Goal: Navigation & Orientation: Find specific page/section

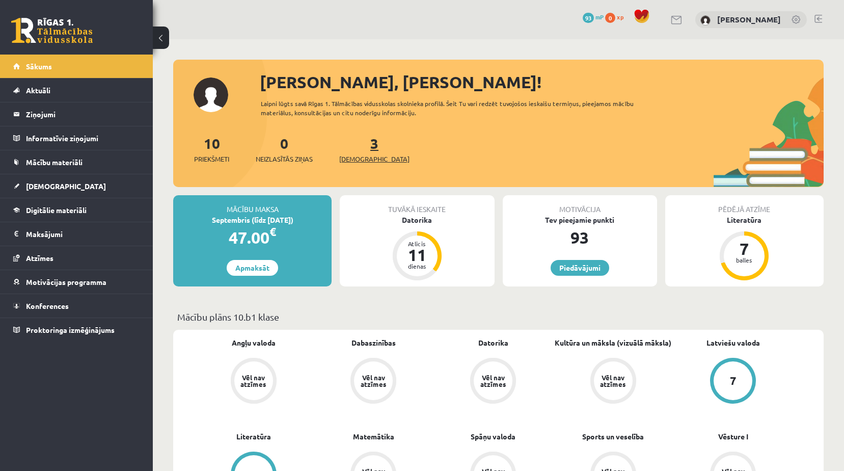
click at [362, 150] on link "3 Ieskaites" at bounding box center [374, 149] width 70 height 30
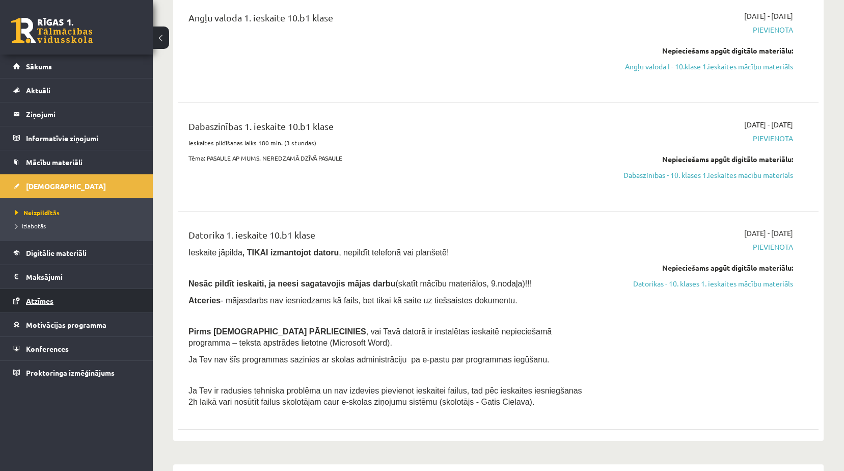
scroll to position [153, 0]
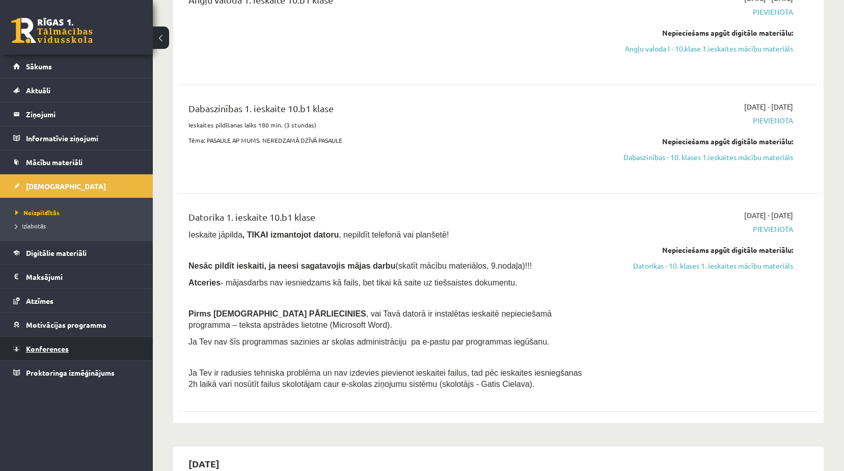
click at [63, 344] on span "Konferences" at bounding box center [47, 348] width 43 height 9
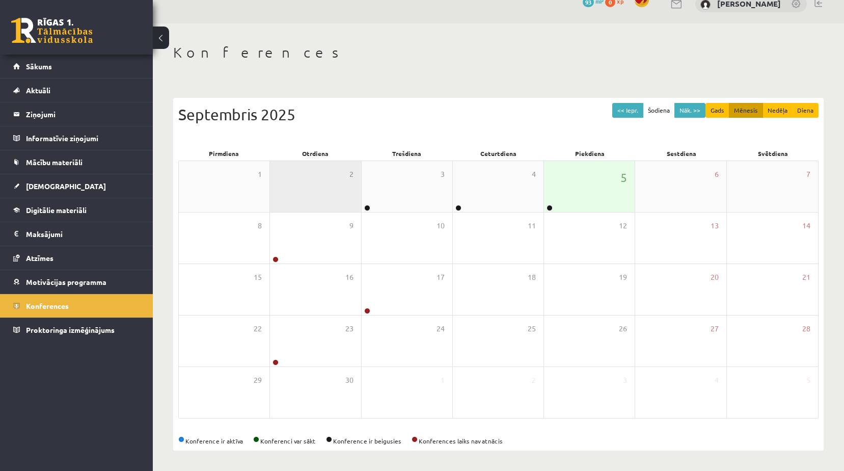
scroll to position [16, 0]
click at [560, 172] on div "5" at bounding box center [589, 186] width 91 height 51
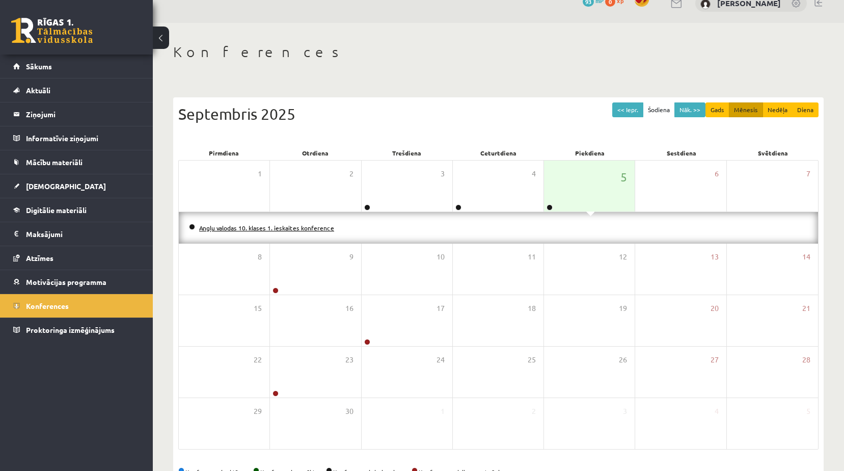
click at [290, 226] on link "Angļu valodas 10. klases 1. ieskaites konference" at bounding box center [266, 228] width 135 height 8
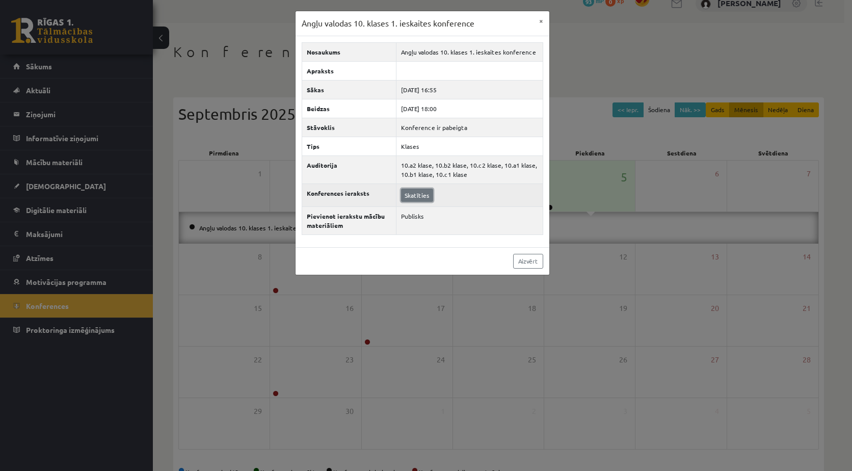
click at [416, 190] on link "Skatīties" at bounding box center [417, 195] width 32 height 13
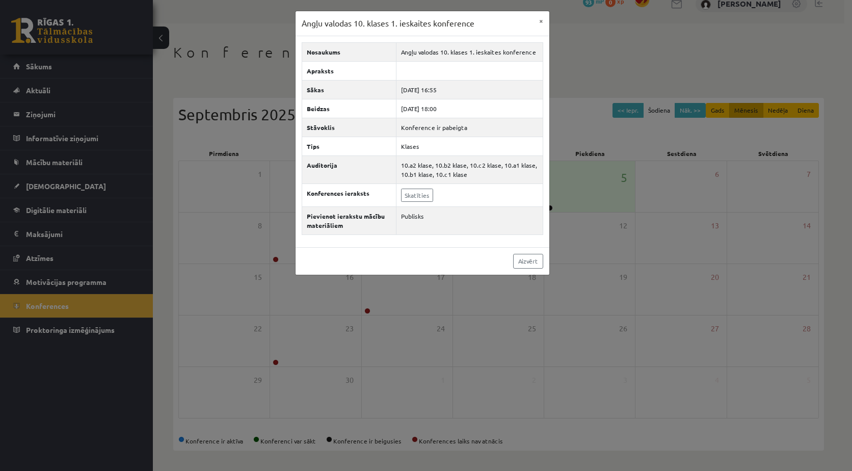
click at [585, 252] on div "Angļu valodas 10. klases 1. ieskaites konference × Nosaukums Angļu valodas 10. …" at bounding box center [426, 235] width 852 height 471
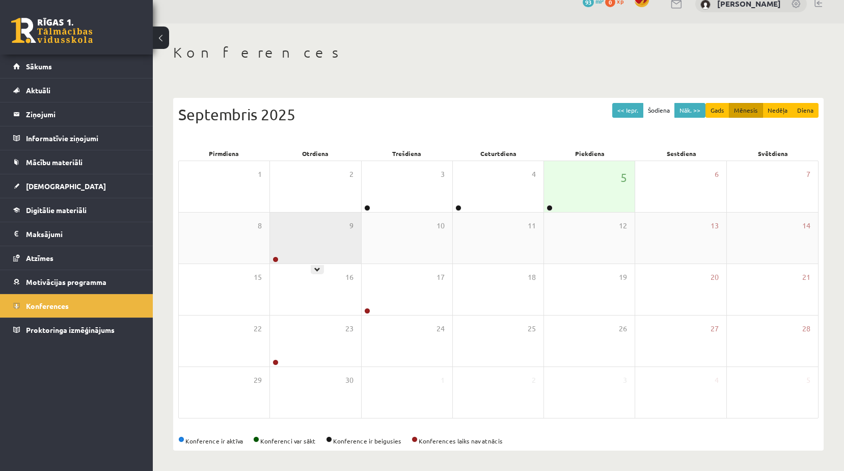
click at [310, 237] on div "9" at bounding box center [315, 237] width 91 height 51
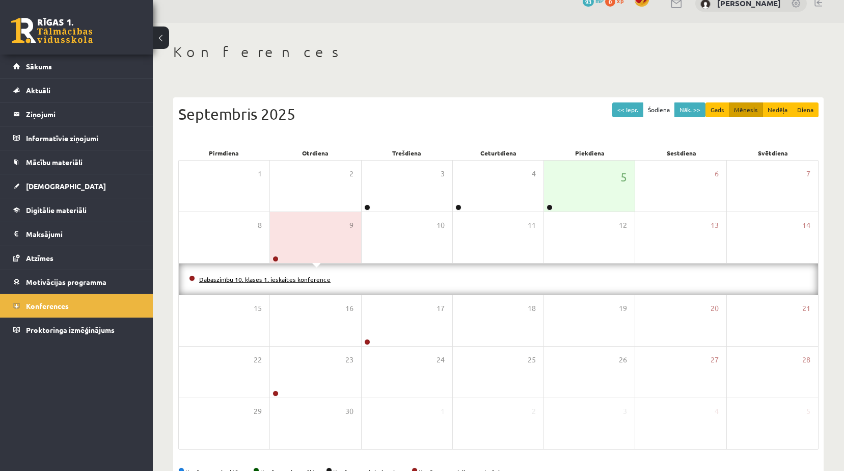
click at [293, 281] on link "Dabaszinību 10. klases 1. ieskaites konference" at bounding box center [264, 279] width 131 height 8
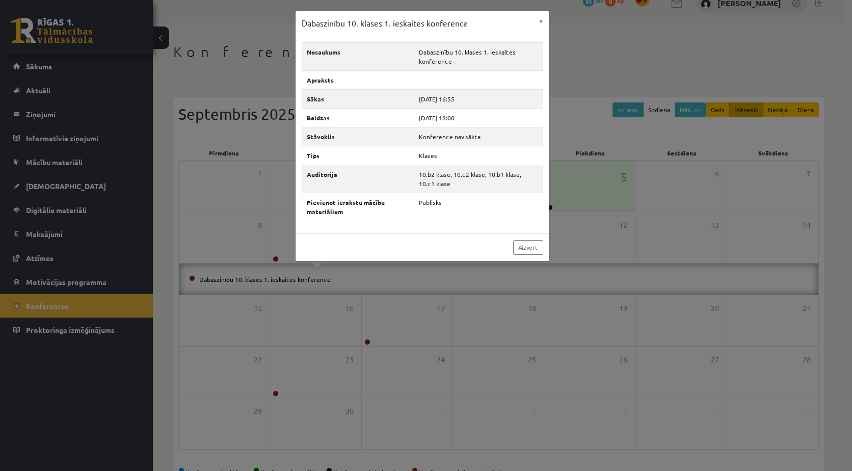
drag, startPoint x: 697, startPoint y: 225, endPoint x: 628, endPoint y: 238, distance: 70.5
click at [697, 225] on div "Dabaszinību 10. klases 1. ieskaites konference × Nosaukums Dabaszinību 10. klas…" at bounding box center [426, 235] width 852 height 471
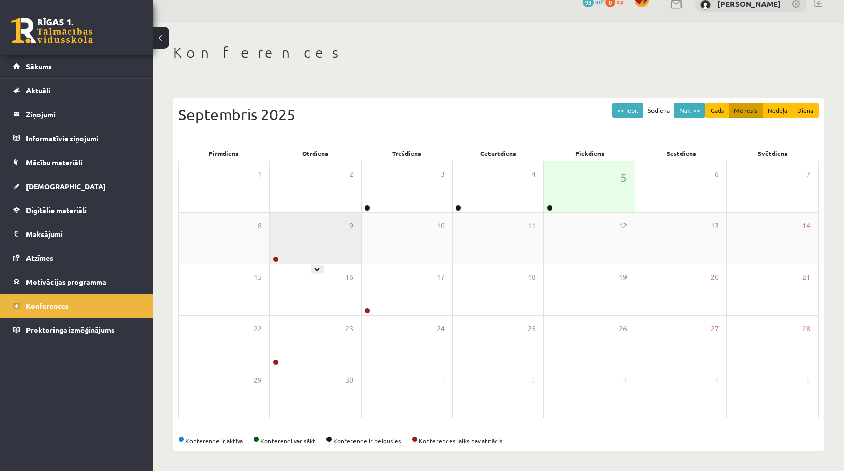
click at [320, 253] on div "9" at bounding box center [315, 237] width 91 height 51
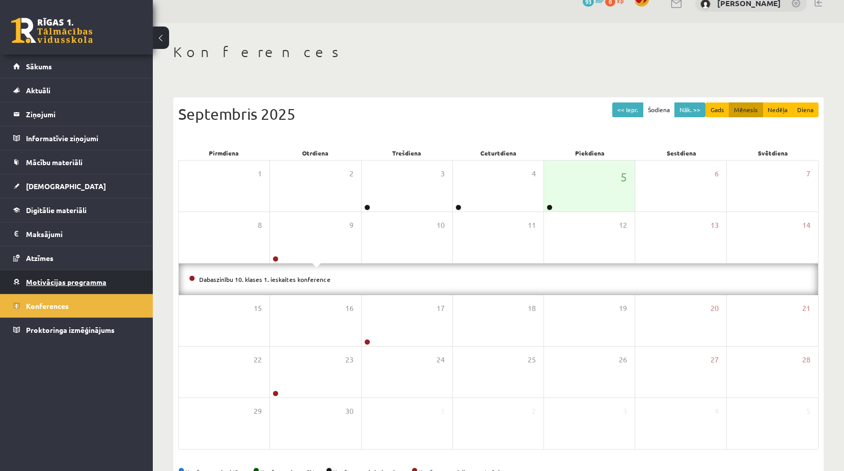
click at [63, 282] on span "Motivācijas programma" at bounding box center [66, 281] width 80 height 9
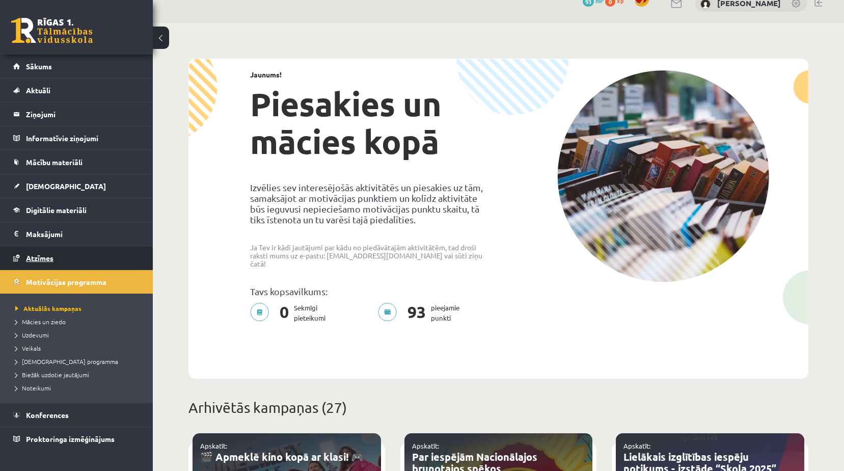
click at [65, 260] on link "Atzīmes" at bounding box center [76, 257] width 127 height 23
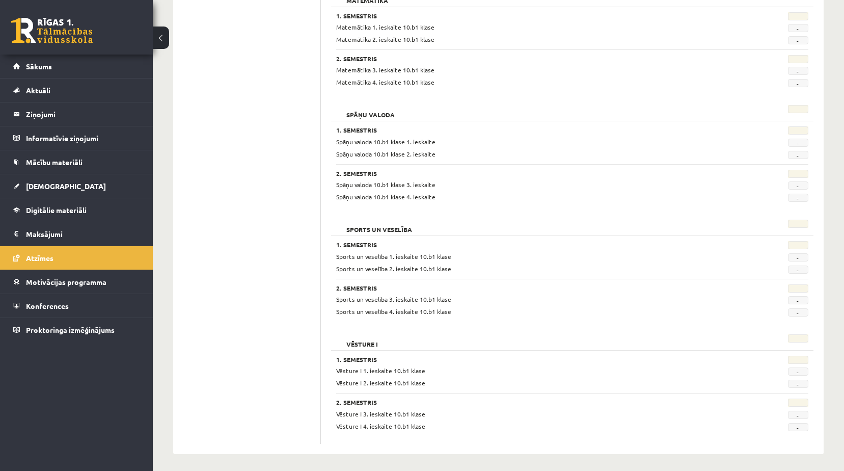
scroll to position [868, 0]
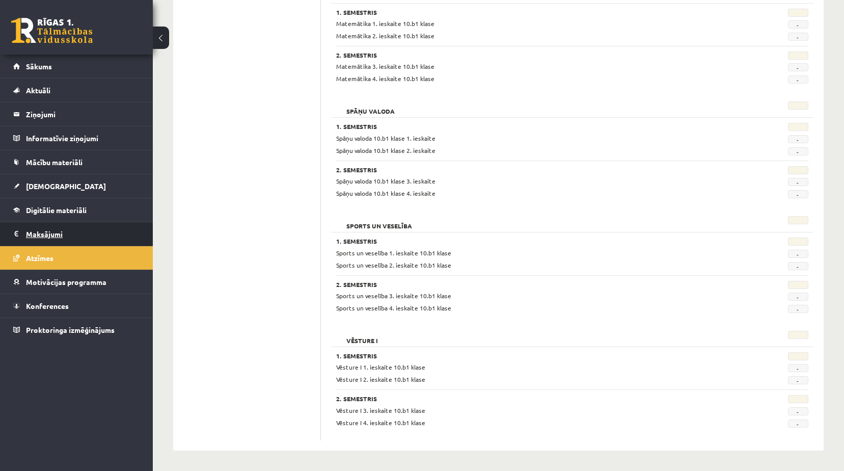
click at [72, 226] on legend "Maksājumi 0" at bounding box center [83, 233] width 114 height 23
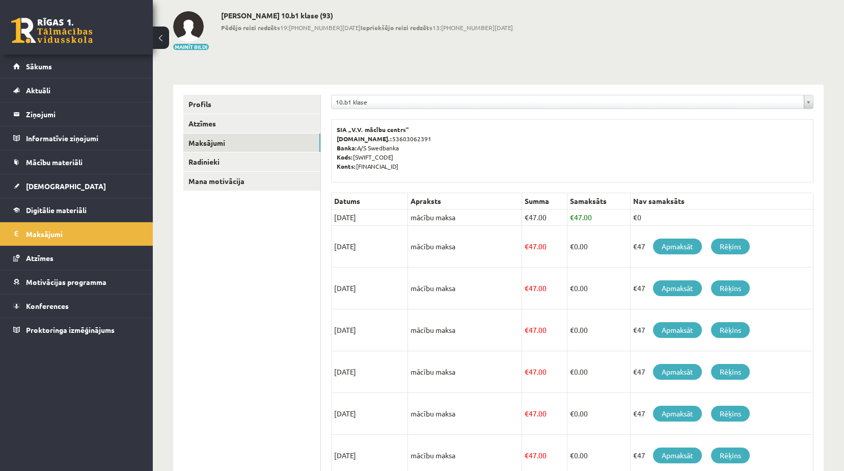
scroll to position [48, 0]
click at [93, 209] on link "Digitālie materiāli" at bounding box center [76, 209] width 127 height 23
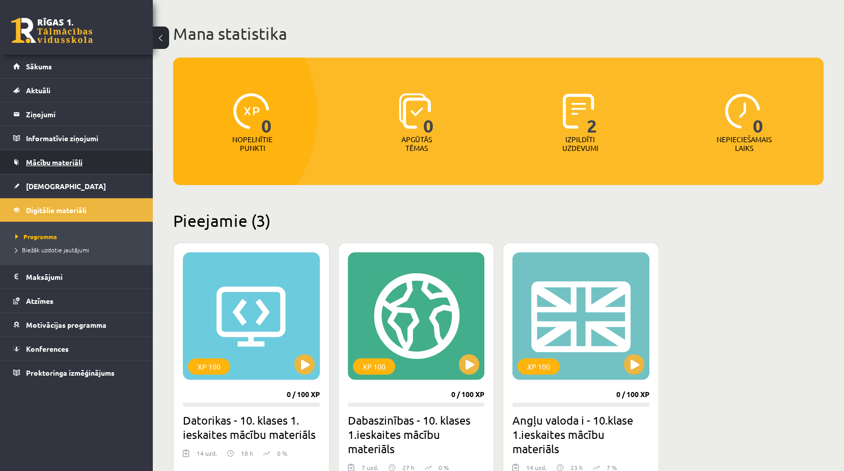
click at [75, 165] on span "Mācību materiāli" at bounding box center [54, 161] width 57 height 9
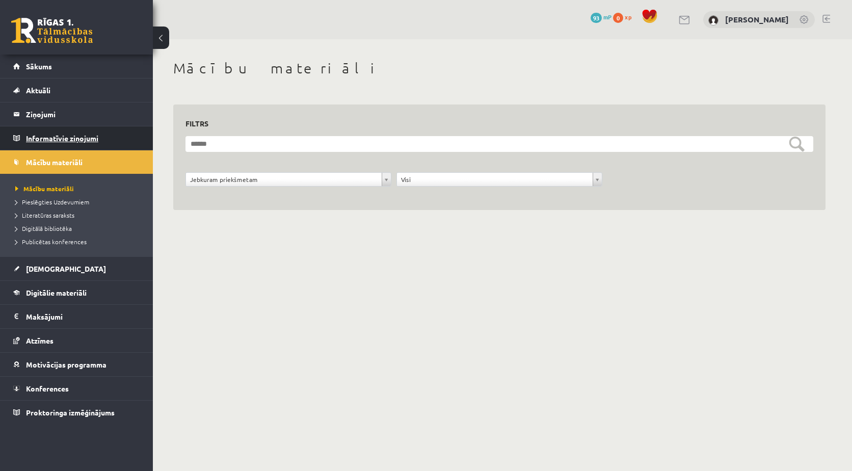
click at [59, 136] on legend "Informatīvie ziņojumi 0" at bounding box center [83, 137] width 114 height 23
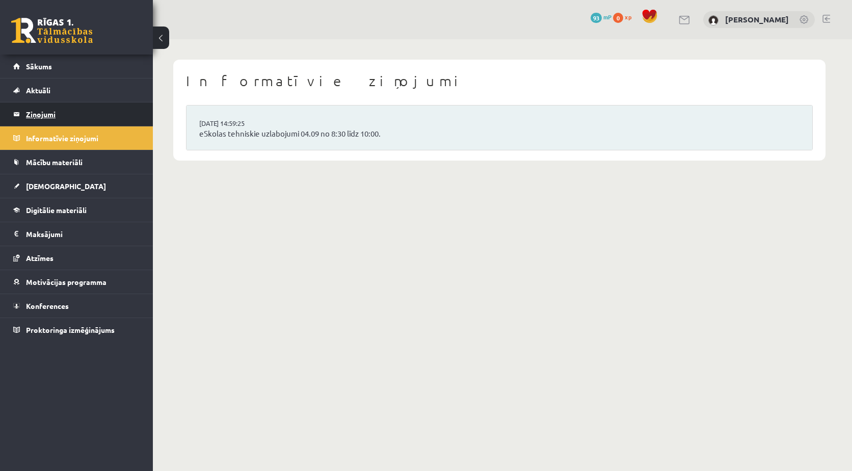
click at [73, 113] on legend "Ziņojumi 0" at bounding box center [83, 113] width 114 height 23
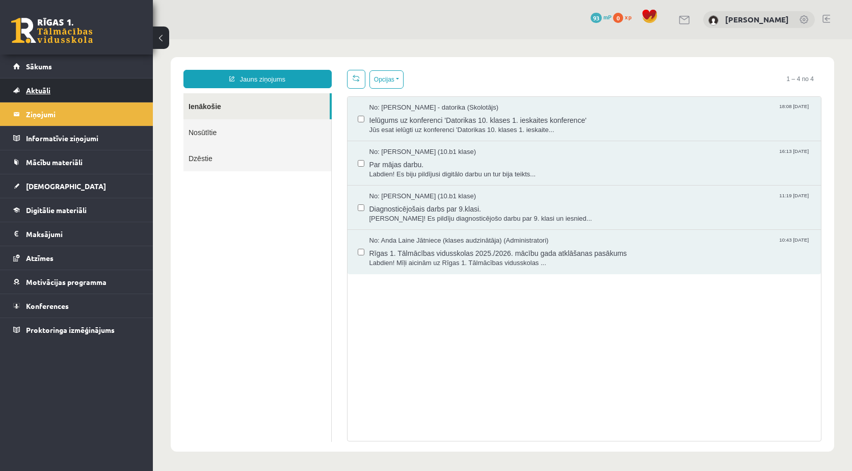
click at [65, 91] on link "Aktuāli" at bounding box center [76, 89] width 127 height 23
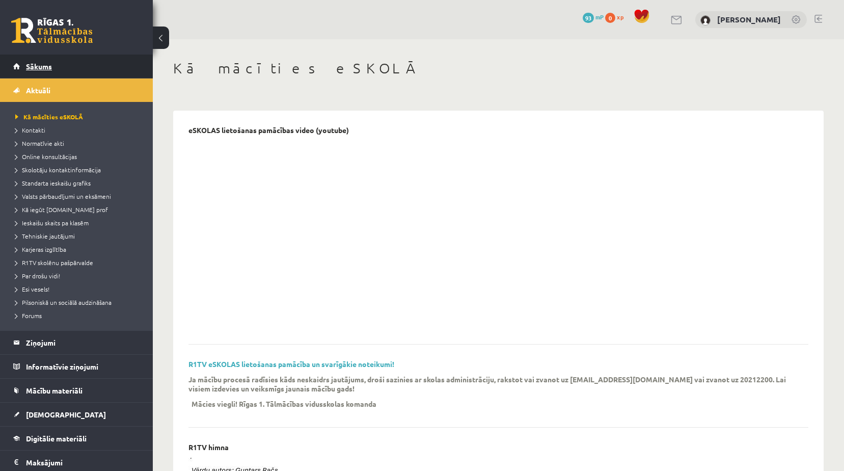
click at [53, 67] on link "Sākums" at bounding box center [76, 66] width 127 height 23
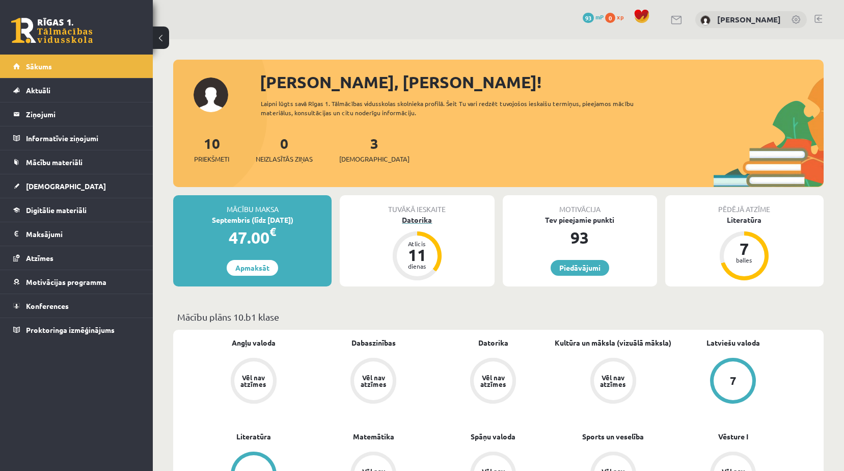
click at [423, 222] on div "Datorika" at bounding box center [417, 219] width 154 height 11
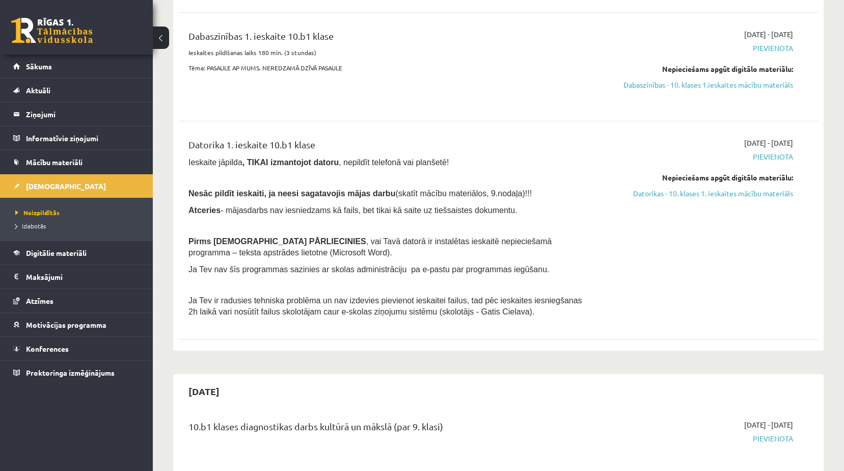
scroll to position [204, 0]
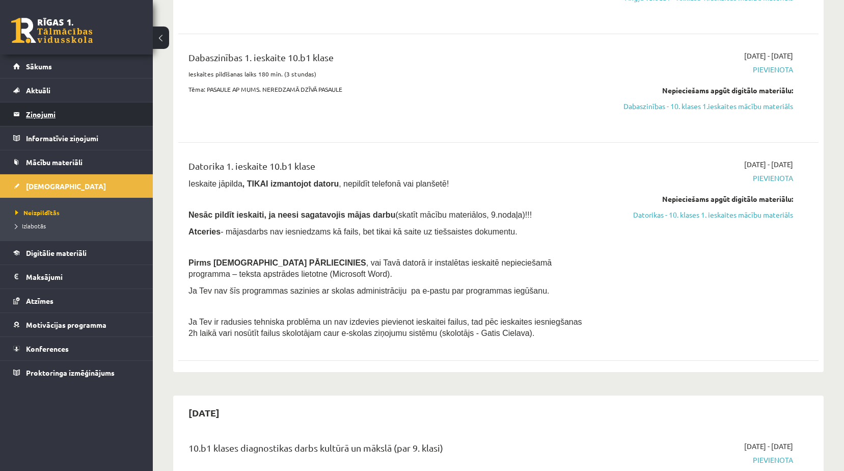
click at [43, 119] on legend "Ziņojumi 0" at bounding box center [83, 113] width 114 height 23
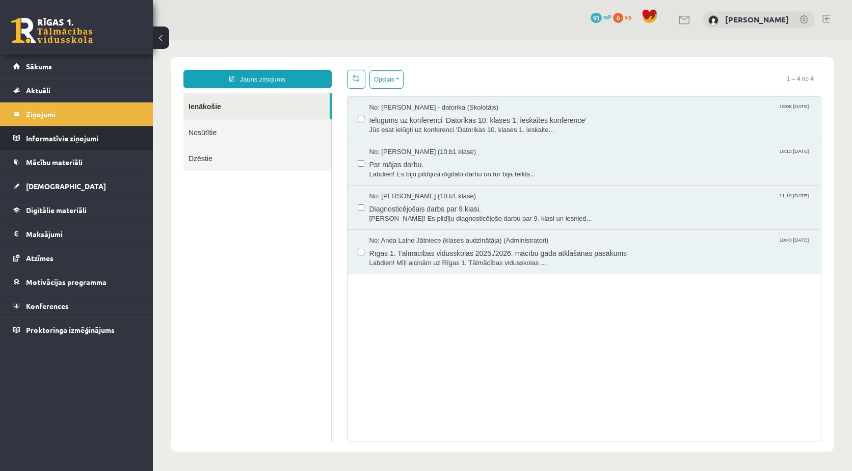
click at [46, 142] on legend "Informatīvie ziņojumi 0" at bounding box center [83, 137] width 114 height 23
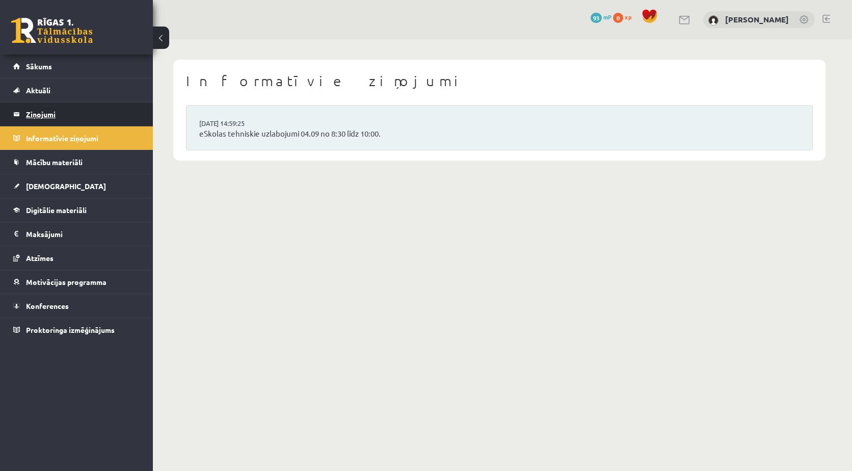
click at [47, 121] on legend "Ziņojumi 0" at bounding box center [83, 113] width 114 height 23
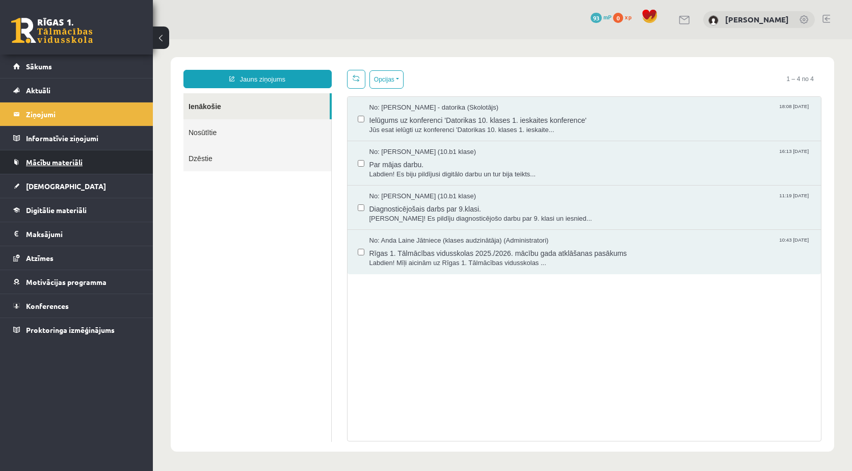
click at [102, 162] on link "Mācību materiāli" at bounding box center [76, 161] width 127 height 23
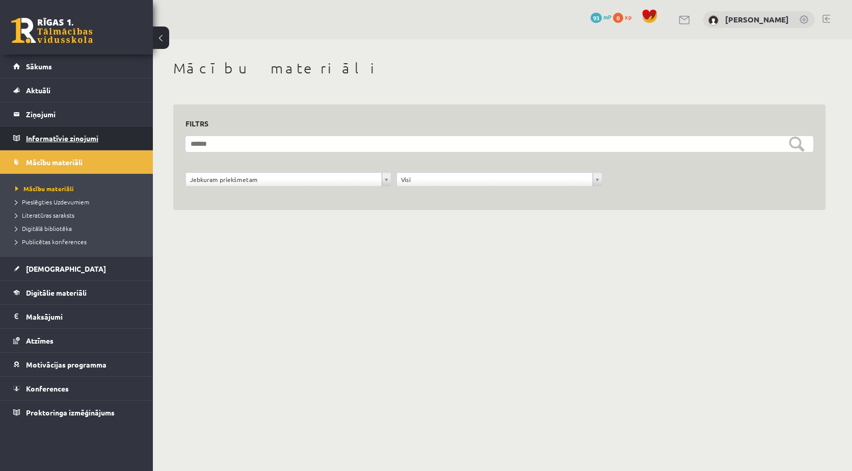
click at [57, 140] on legend "Informatīvie ziņojumi 0" at bounding box center [83, 137] width 114 height 23
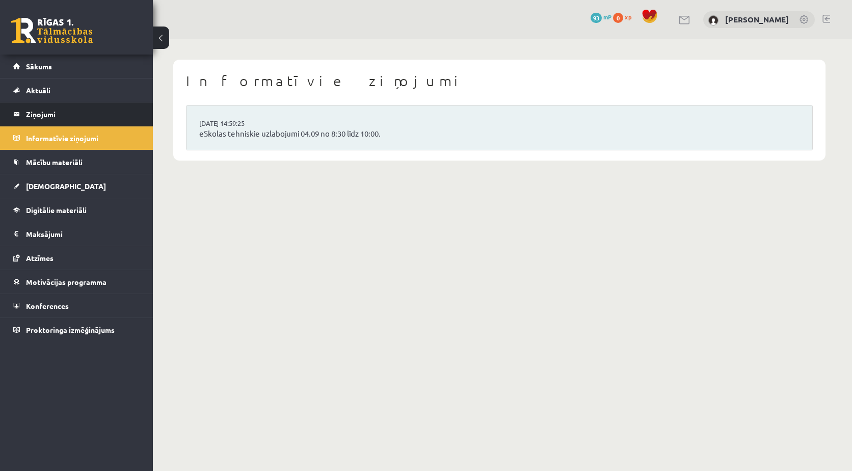
click at [57, 113] on legend "Ziņojumi 0" at bounding box center [83, 113] width 114 height 23
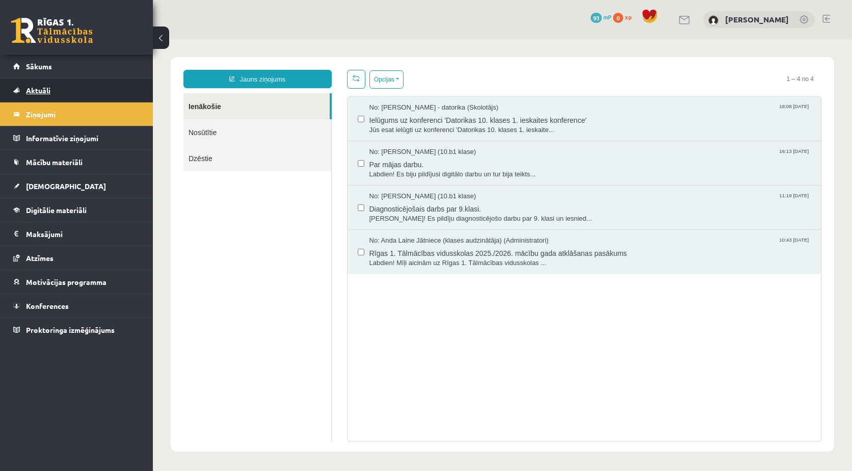
click at [57, 87] on link "Aktuāli" at bounding box center [76, 89] width 127 height 23
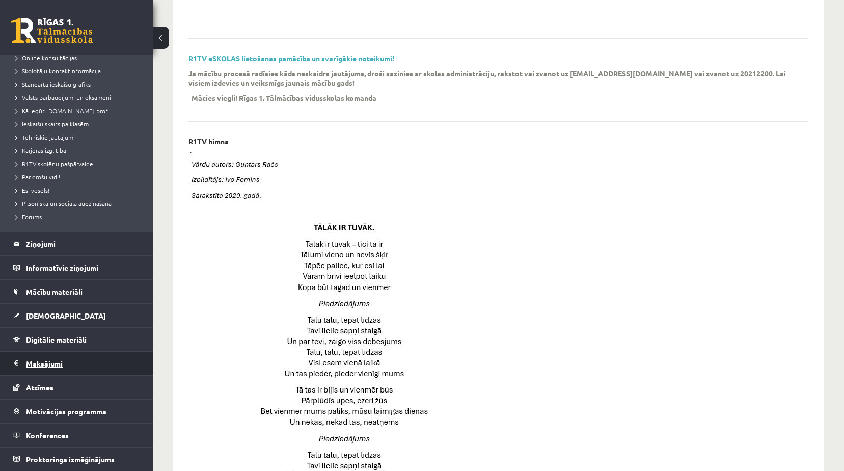
scroll to position [459, 0]
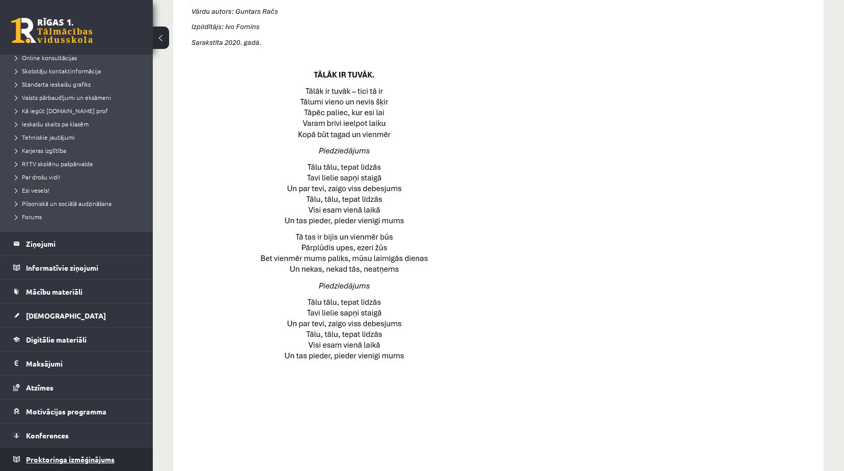
click at [73, 457] on span "Proktoringa izmēģinājums" at bounding box center [70, 458] width 89 height 9
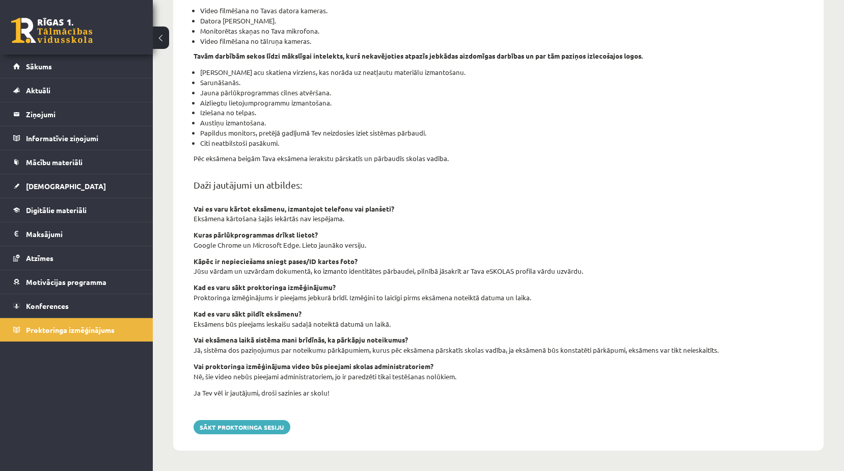
scroll to position [233, 0]
click at [72, 303] on link "Konferences" at bounding box center [76, 305] width 127 height 23
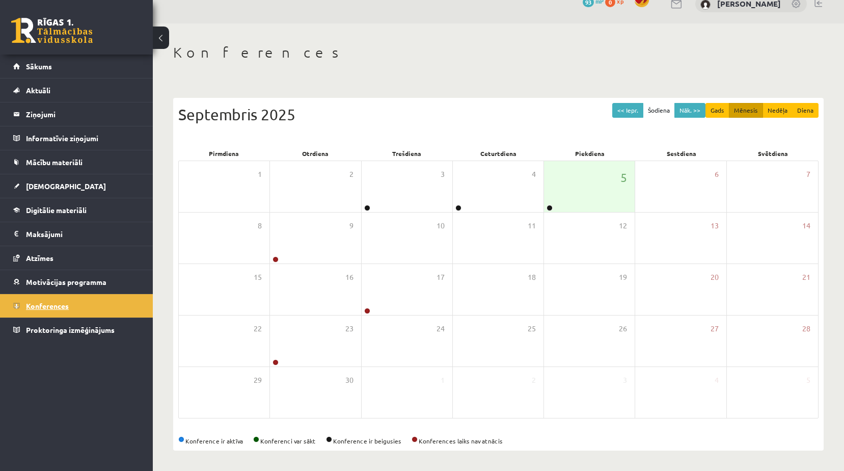
scroll to position [16, 0]
click at [79, 277] on link "Motivācijas programma" at bounding box center [76, 281] width 127 height 23
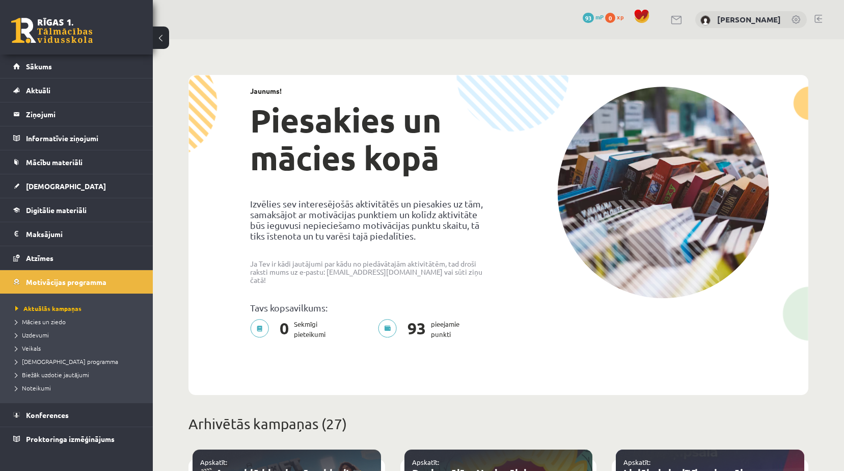
click at [82, 29] on link at bounding box center [52, 30] width 82 height 25
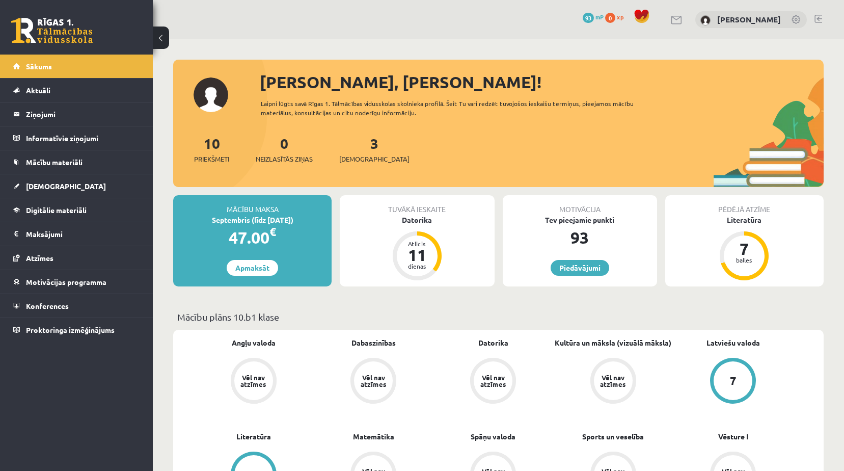
click at [797, 18] on link at bounding box center [797, 20] width 10 height 10
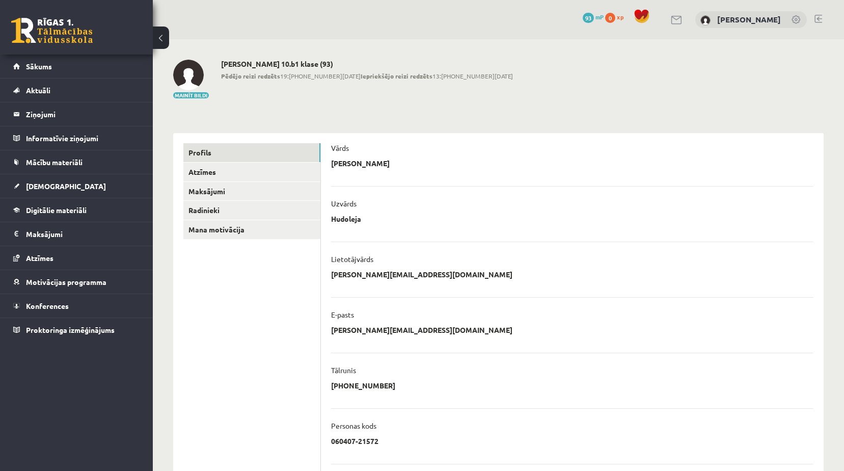
click at [797, 18] on link at bounding box center [797, 20] width 10 height 10
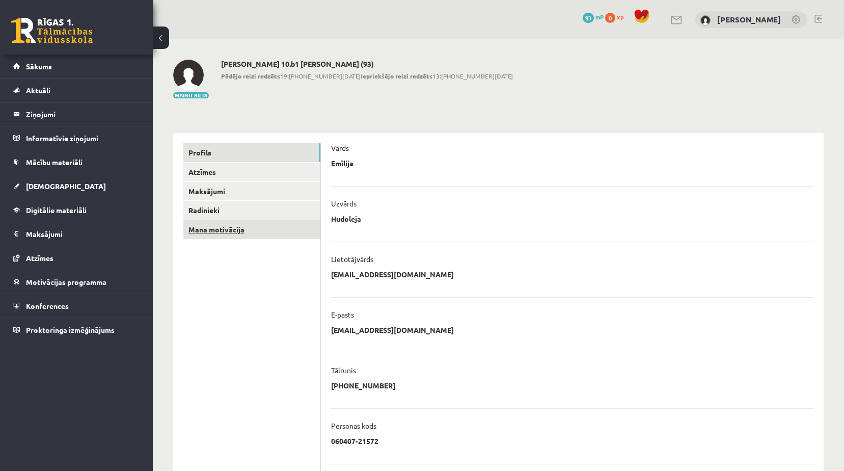
click at [211, 229] on link "Mana motivācija" at bounding box center [251, 229] width 137 height 19
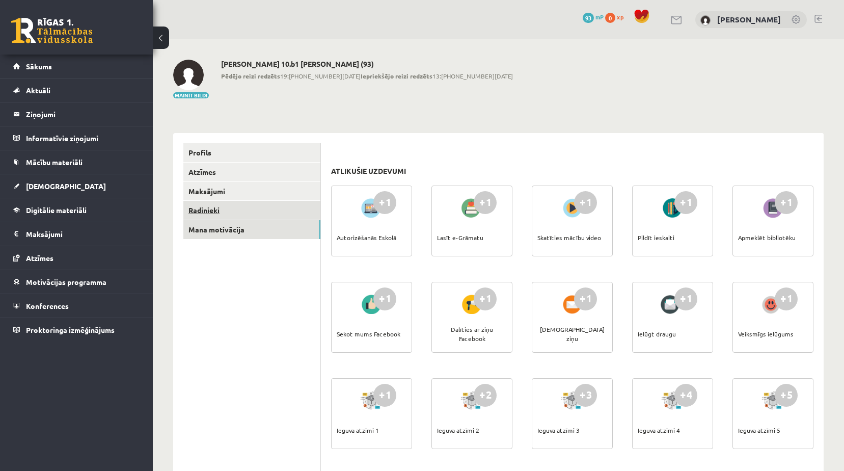
click at [215, 210] on link "Radinieki" at bounding box center [251, 210] width 137 height 19
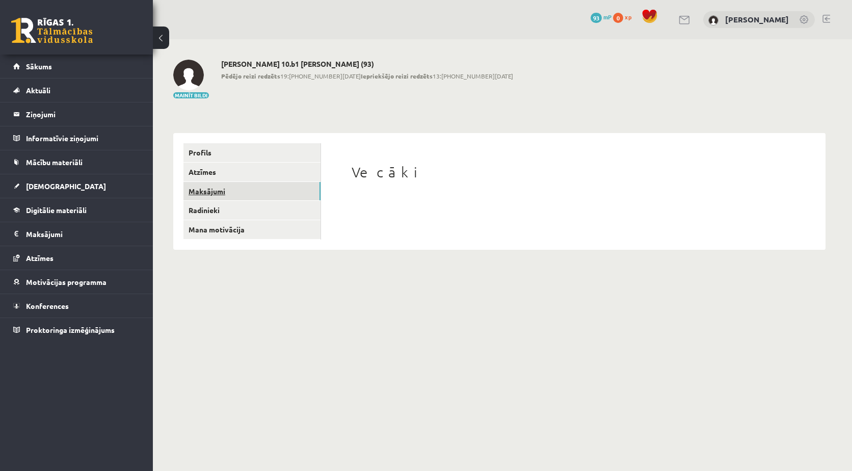
click at [221, 195] on link "Maksājumi" at bounding box center [251, 191] width 137 height 19
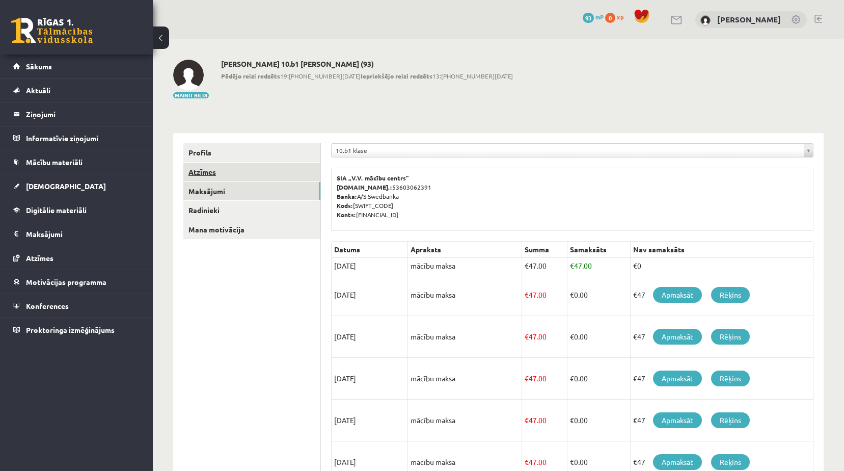
click at [220, 174] on link "Atzīmes" at bounding box center [251, 172] width 137 height 19
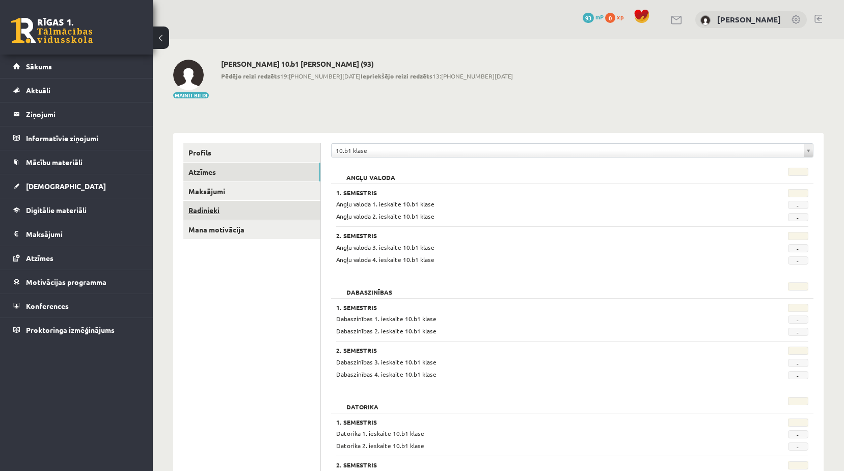
click at [204, 206] on link "Radinieki" at bounding box center [251, 210] width 137 height 19
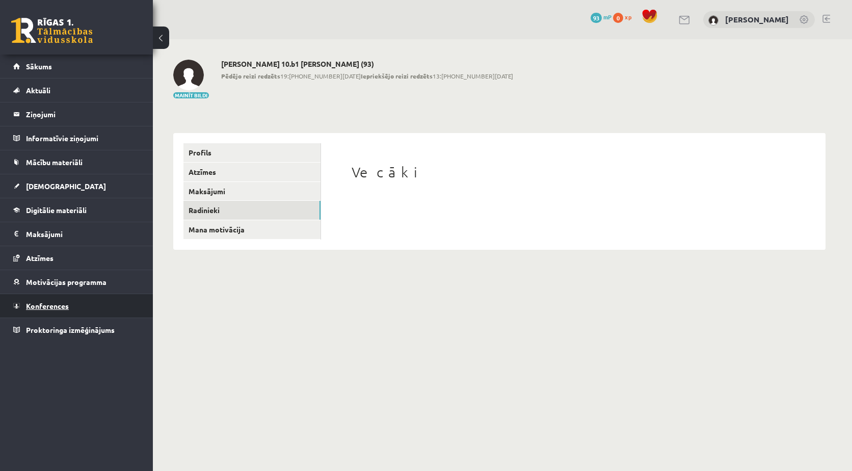
click at [62, 304] on span "Konferences" at bounding box center [47, 305] width 43 height 9
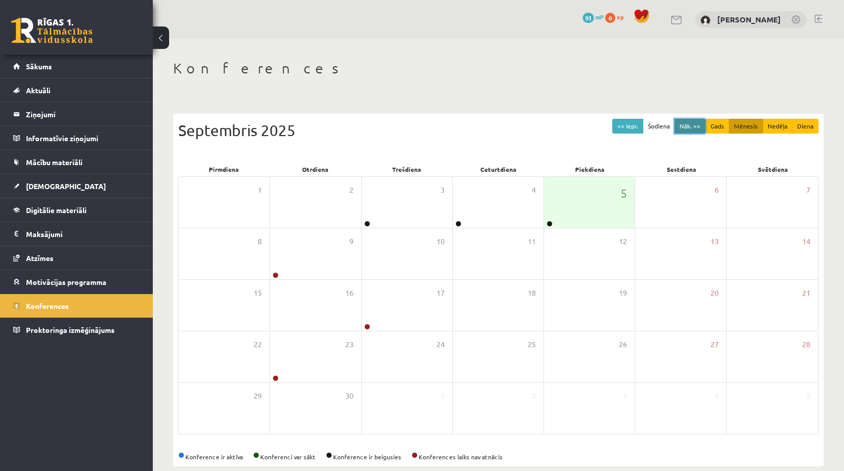
click at [688, 124] on button "Nāk. >>" at bounding box center [690, 126] width 31 height 15
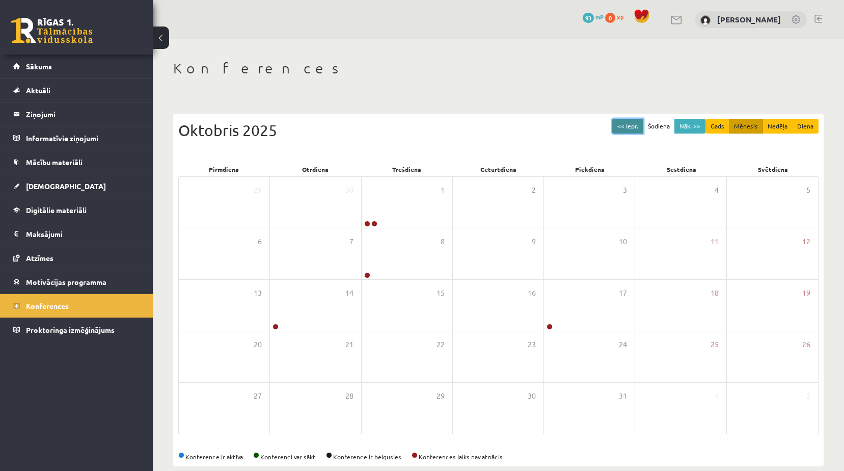
click at [638, 132] on button "<< Iepr." at bounding box center [627, 126] width 31 height 15
